Goal: Task Accomplishment & Management: Manage account settings

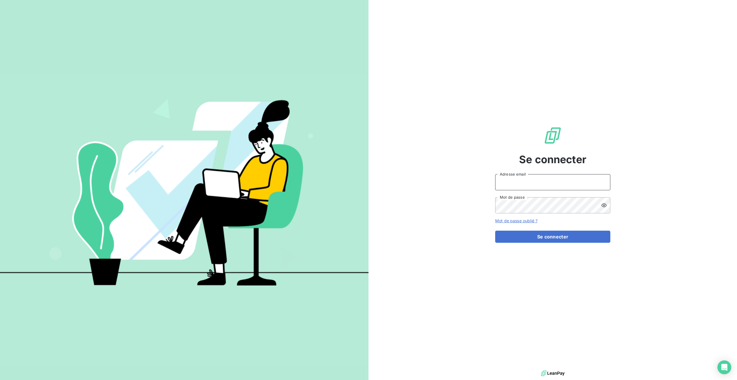
type input "[PERSON_NAME][EMAIL_ADDRESS][DOMAIN_NAME]"
click at [520, 238] on button "Se connecter" at bounding box center [552, 236] width 115 height 12
